Goal: Use online tool/utility

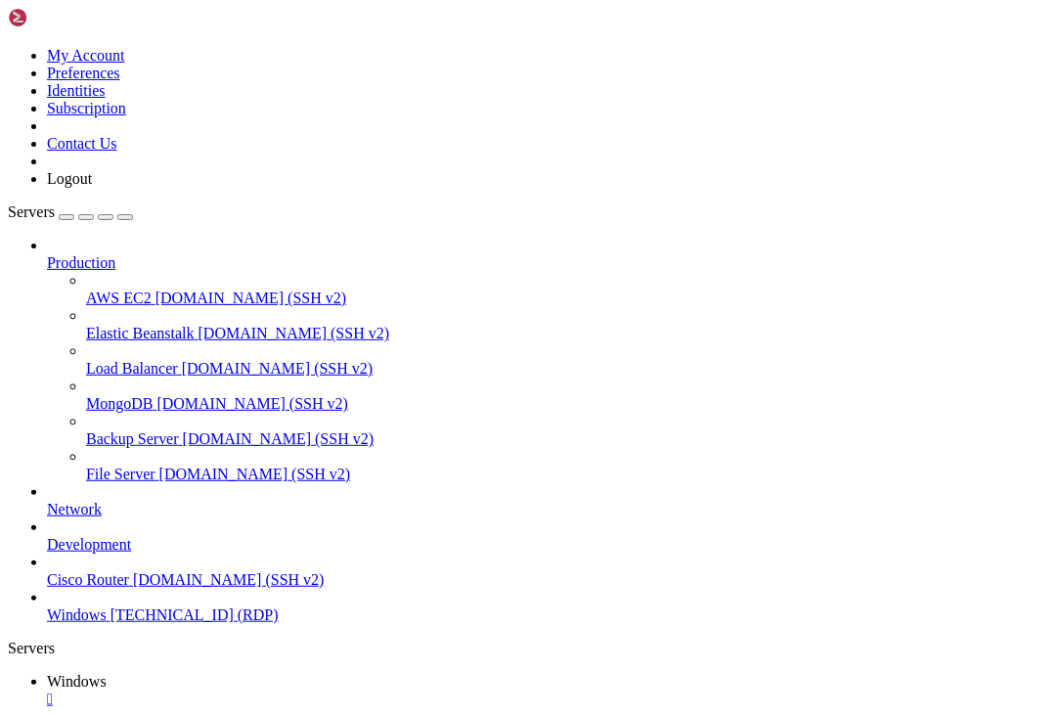
drag, startPoint x: 404, startPoint y: 1078, endPoint x: 389, endPoint y: 1087, distance: 17.1
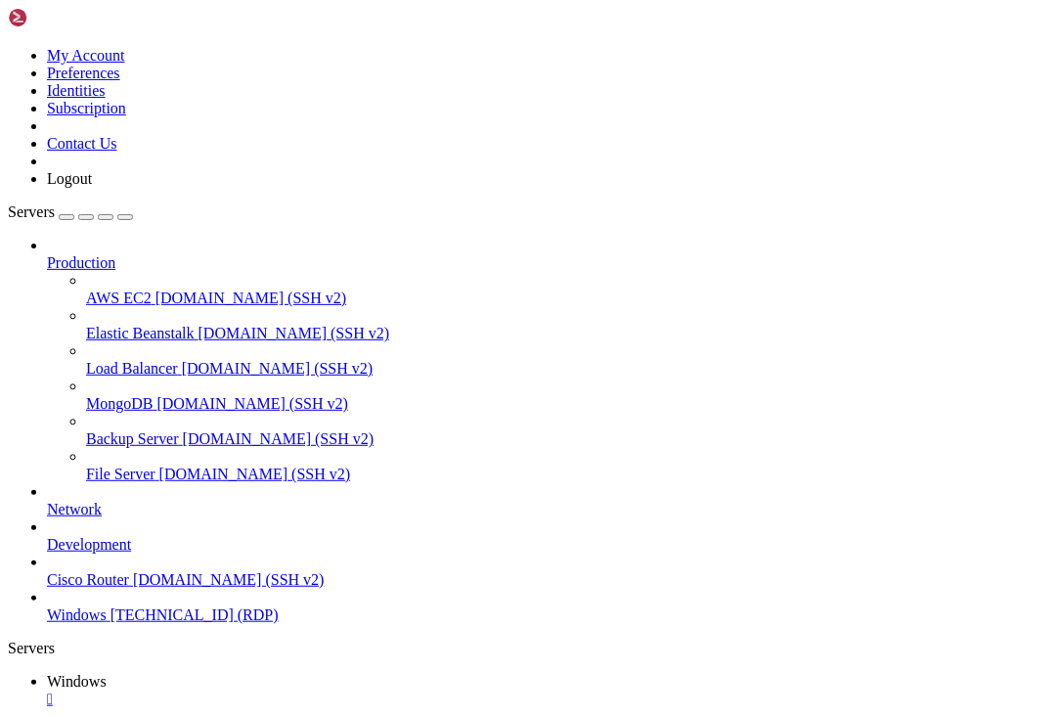
drag, startPoint x: 943, startPoint y: 966, endPoint x: 962, endPoint y: 1435, distance: 468.9
drag, startPoint x: 1027, startPoint y: 874, endPoint x: 872, endPoint y: 889, distance: 155.2
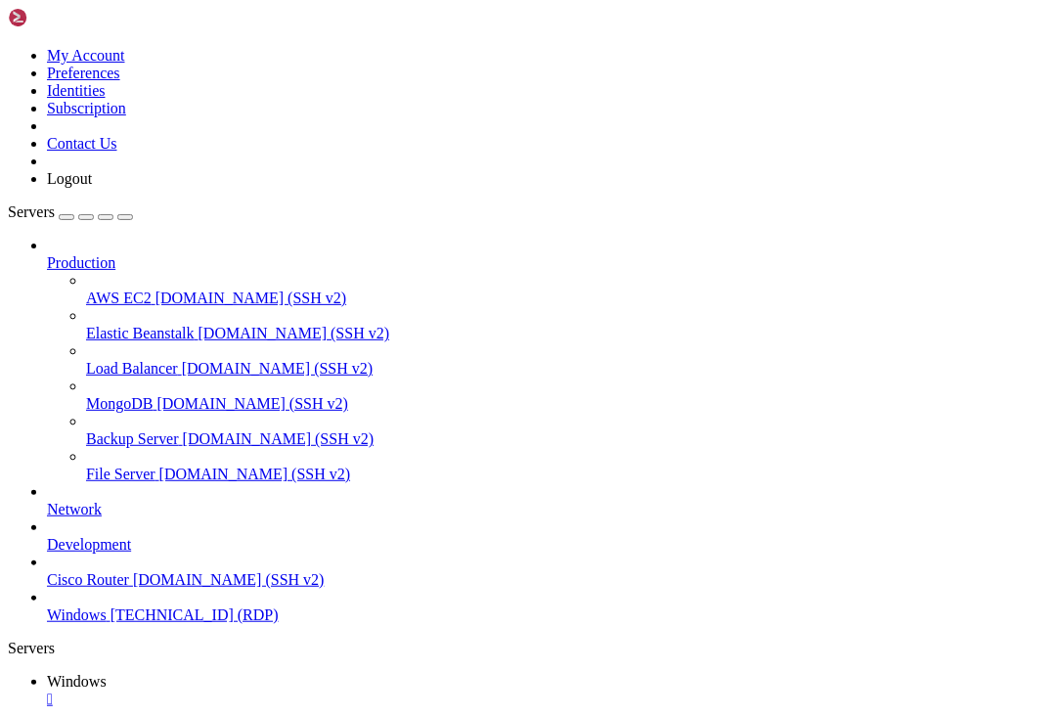
drag, startPoint x: 1029, startPoint y: 869, endPoint x: 608, endPoint y: 955, distance: 429.1
